Goal: Check status: Check status

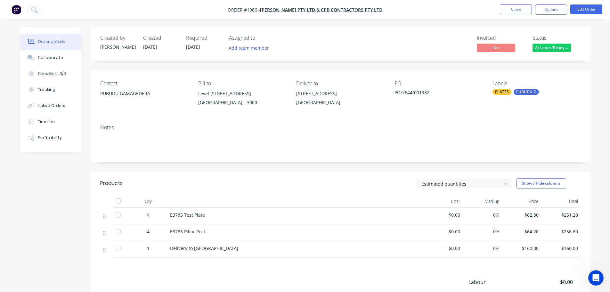
click at [445, 120] on div "Notes" at bounding box center [341, 140] width 500 height 43
click at [540, 10] on button "Options" at bounding box center [551, 9] width 32 height 10
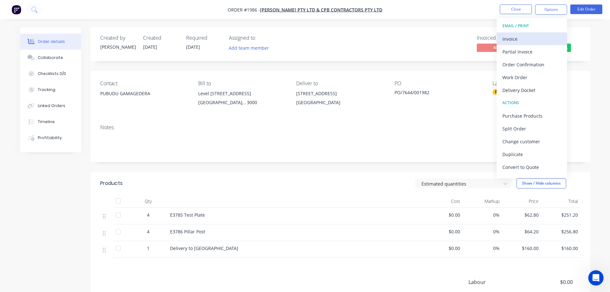
click at [525, 37] on div "Invoice" at bounding box center [531, 38] width 59 height 9
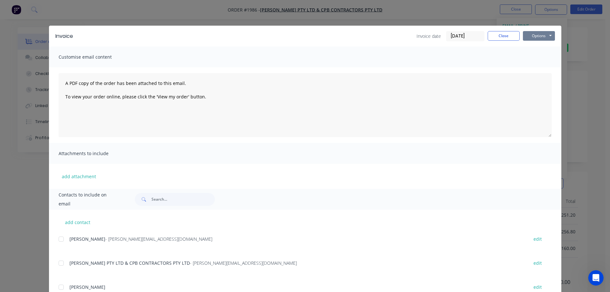
click at [533, 35] on button "Options" at bounding box center [539, 36] width 32 height 10
click at [532, 56] on button "Print" at bounding box center [543, 58] width 41 height 11
click at [492, 37] on button "Close" at bounding box center [504, 36] width 32 height 10
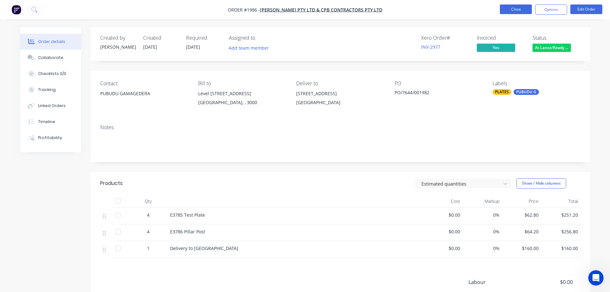
click at [520, 6] on button "Close" at bounding box center [516, 9] width 32 height 10
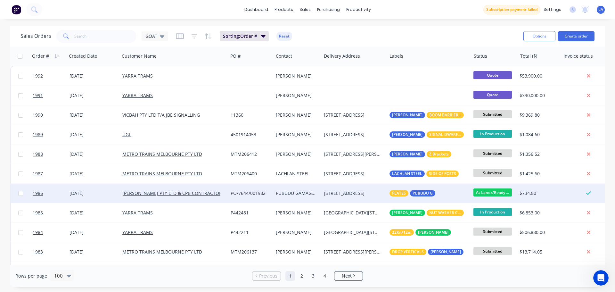
click at [234, 199] on div "PO/7644/001982" at bounding box center [250, 192] width 45 height 19
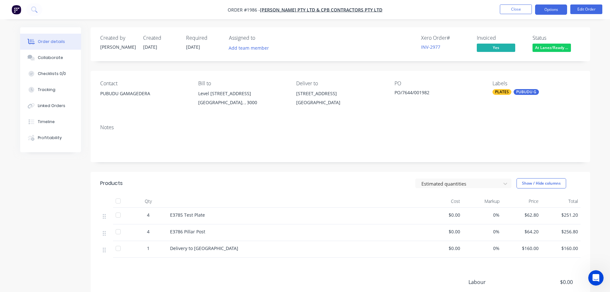
click at [543, 8] on button "Options" at bounding box center [551, 9] width 32 height 10
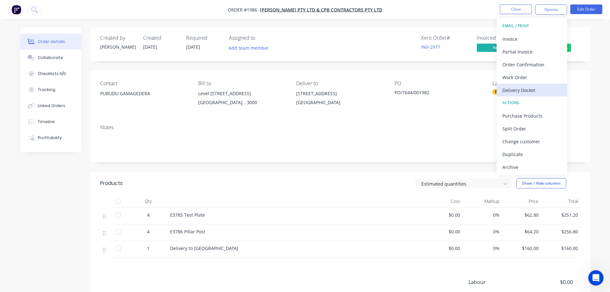
click at [529, 92] on div "Delivery Docket" at bounding box center [531, 89] width 59 height 9
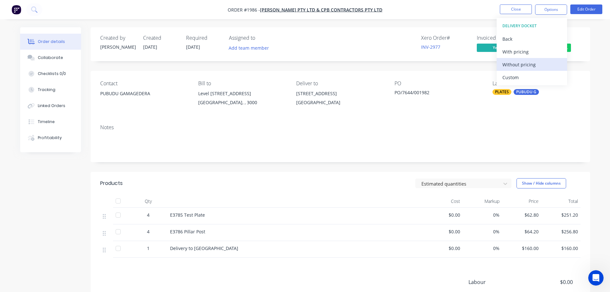
click at [533, 69] on div "Without pricing" at bounding box center [531, 64] width 59 height 9
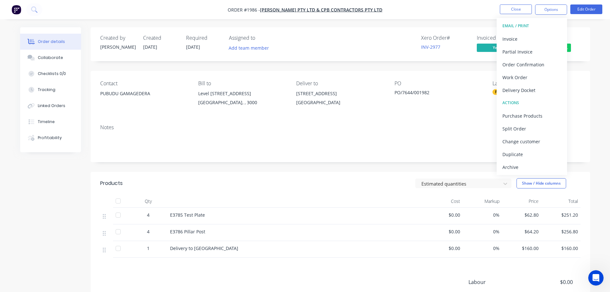
click at [383, 43] on div "Xero Order # INV-2977 Invoiced Yes Status At Lanez/Ready ..." at bounding box center [437, 44] width 288 height 19
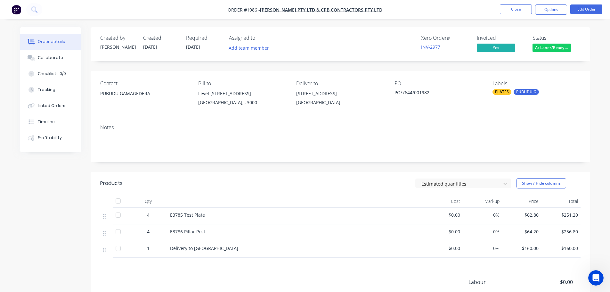
click at [542, 47] on span "At Lanez/Ready ..." at bounding box center [552, 48] width 38 height 8
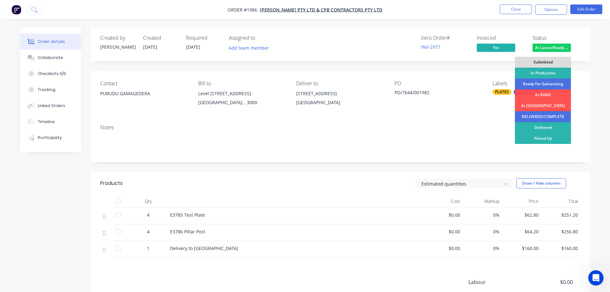
click at [542, 124] on div "Delivered" at bounding box center [543, 127] width 56 height 11
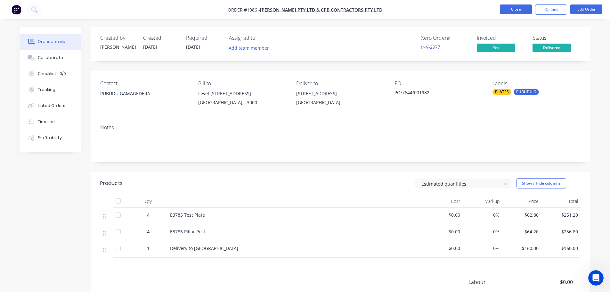
click at [519, 11] on button "Close" at bounding box center [516, 9] width 32 height 10
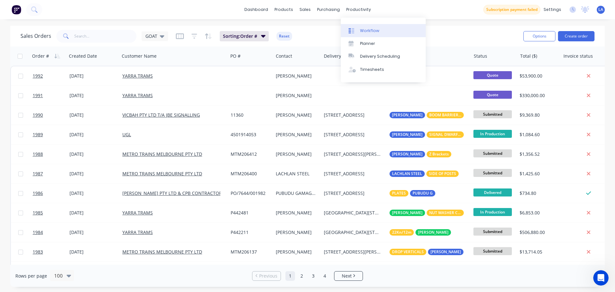
click at [360, 30] on div "Workflow" at bounding box center [369, 31] width 19 height 6
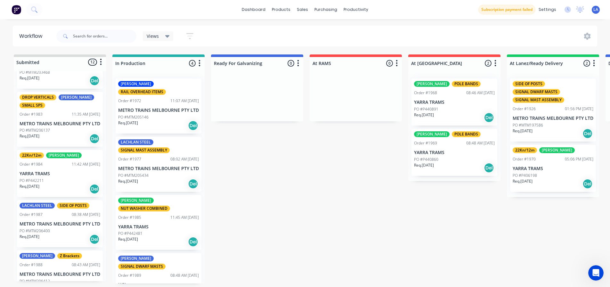
scroll to position [352, 0]
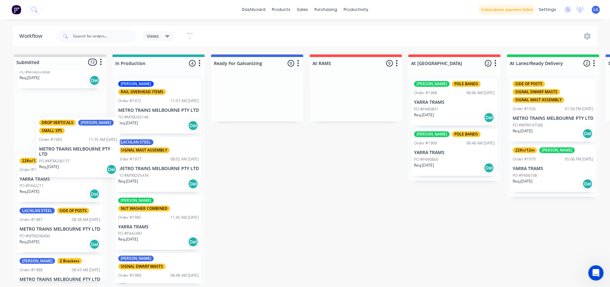
drag, startPoint x: 68, startPoint y: 165, endPoint x: 137, endPoint y: 160, distance: 69.3
click at [137, 160] on div "Submitted 12 Status colour #DBDCDC hex #DBDCDC Save Cancel Summaries Total orde…" at bounding box center [436, 168] width 882 height 229
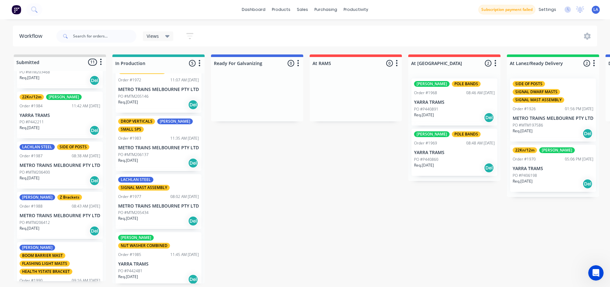
scroll to position [32, 0]
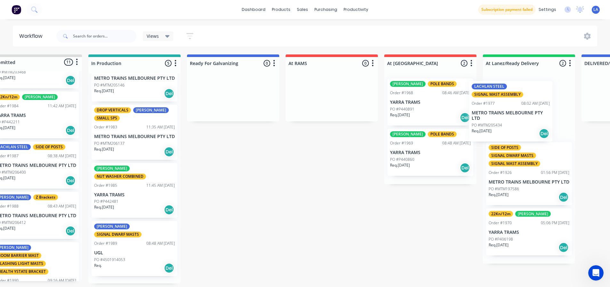
drag, startPoint x: 149, startPoint y: 187, endPoint x: 508, endPoint y: 102, distance: 368.9
click at [508, 102] on div "Submitted 11 Status colour #DBDCDC hex #DBDCDC Save Cancel Summaries Total orde…" at bounding box center [412, 168] width 882 height 229
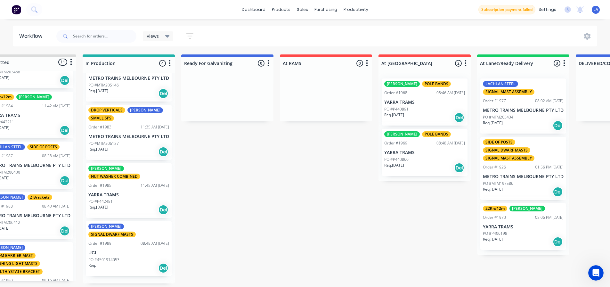
scroll to position [20, 0]
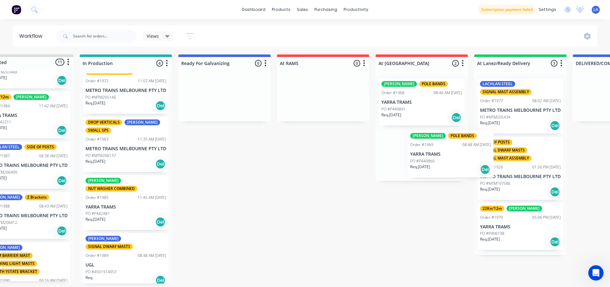
drag, startPoint x: 432, startPoint y: 142, endPoint x: 500, endPoint y: 146, distance: 68.3
click at [500, 146] on div "Submitted 11 Status colour #DBDCDC hex #DBDCDC Save Cancel Summaries Total orde…" at bounding box center [404, 168] width 882 height 229
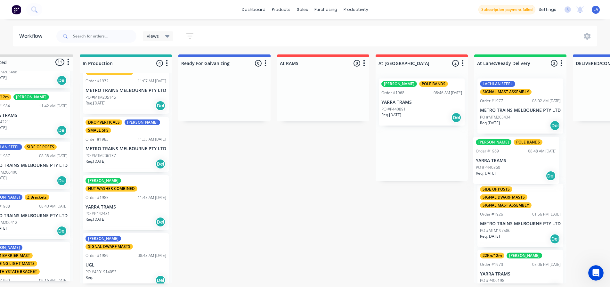
scroll to position [0, 37]
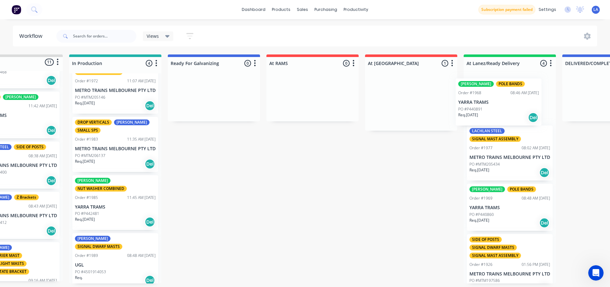
drag, startPoint x: 411, startPoint y: 105, endPoint x: 495, endPoint y: 106, distance: 84.5
click at [495, 106] on div "Submitted 11 Status colour #DBDCDC hex #DBDCDC Save Cancel Summaries Total orde…" at bounding box center [393, 168] width 882 height 229
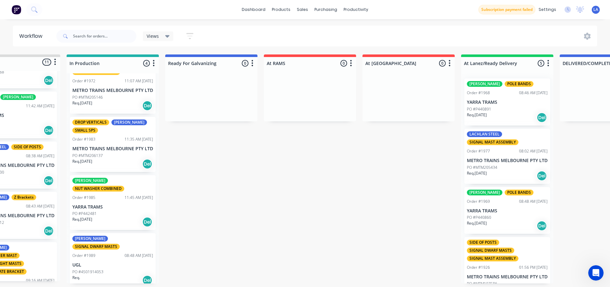
scroll to position [1, 44]
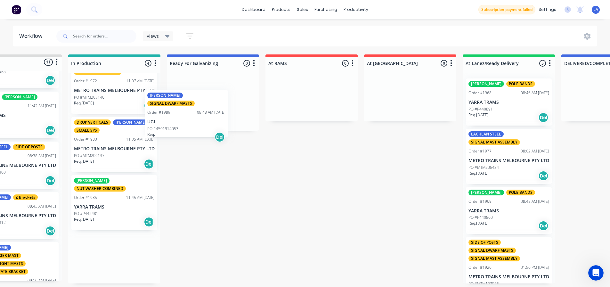
drag, startPoint x: 118, startPoint y: 253, endPoint x: 199, endPoint y: 103, distance: 170.4
click at [199, 103] on div "Submitted 11 Status colour #DBDCDC hex #DBDCDC Save Cancel Summaries Total orde…" at bounding box center [392, 168] width 882 height 229
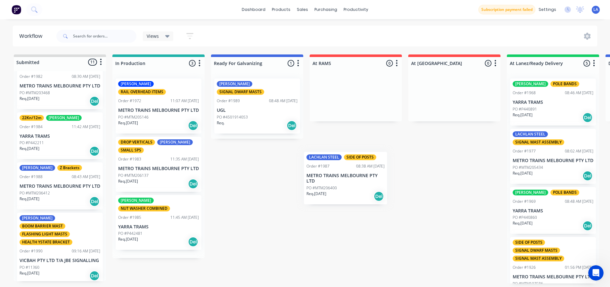
scroll to position [0, 0]
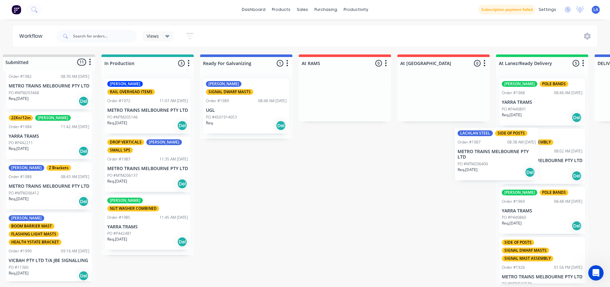
drag, startPoint x: 61, startPoint y: 208, endPoint x: 501, endPoint y: 147, distance: 443.9
click at [501, 147] on div "Submitted 11 Status colour #DBDCDC hex #DBDCDC Save Cancel Summaries Total orde…" at bounding box center [425, 168] width 882 height 229
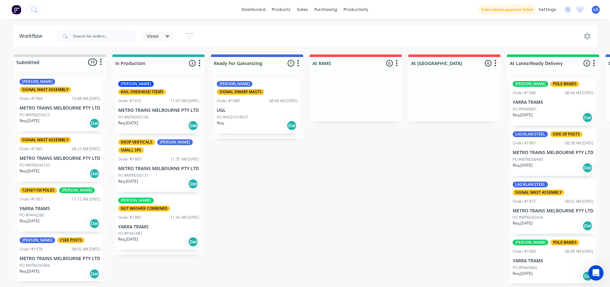
click at [60, 168] on div "PO #MTM204193" at bounding box center [60, 165] width 81 height 6
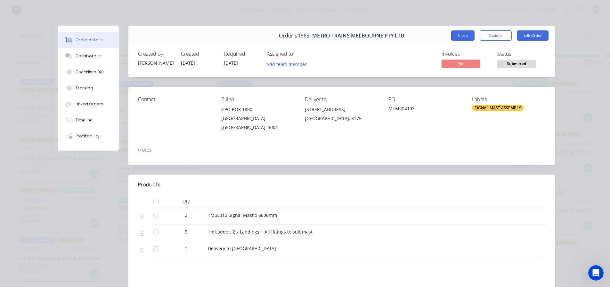
click at [451, 38] on button "Close" at bounding box center [462, 35] width 23 height 10
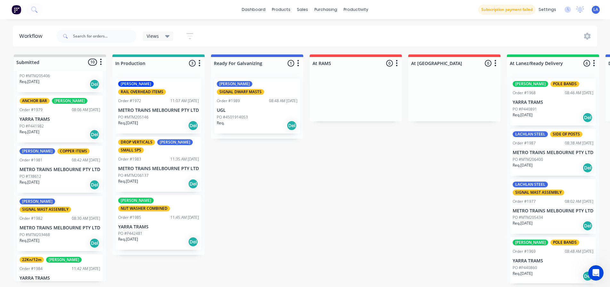
scroll to position [192, 0]
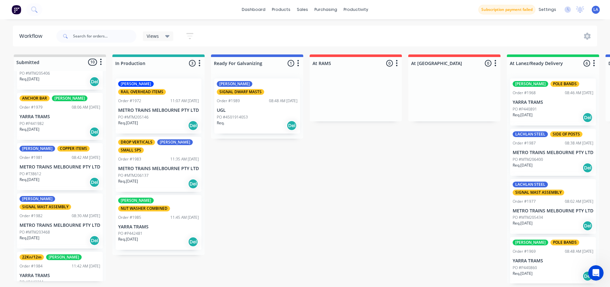
click at [553, 211] on div "LACHLAN STEEL SIGNAL MAST ASSEMBLY Order #1977 08:02 AM [DATE] METRO TRAINS MEL…" at bounding box center [553, 206] width 86 height 55
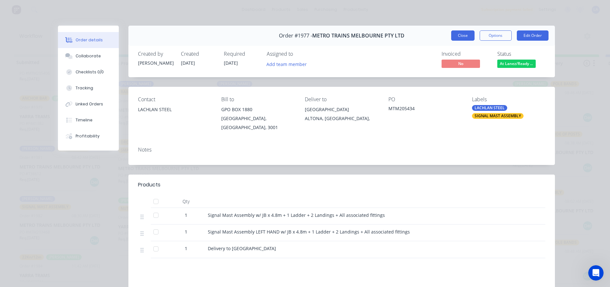
click at [454, 39] on button "Close" at bounding box center [462, 35] width 23 height 10
